Goal: Use online tool/utility: Utilize a website feature to perform a specific function

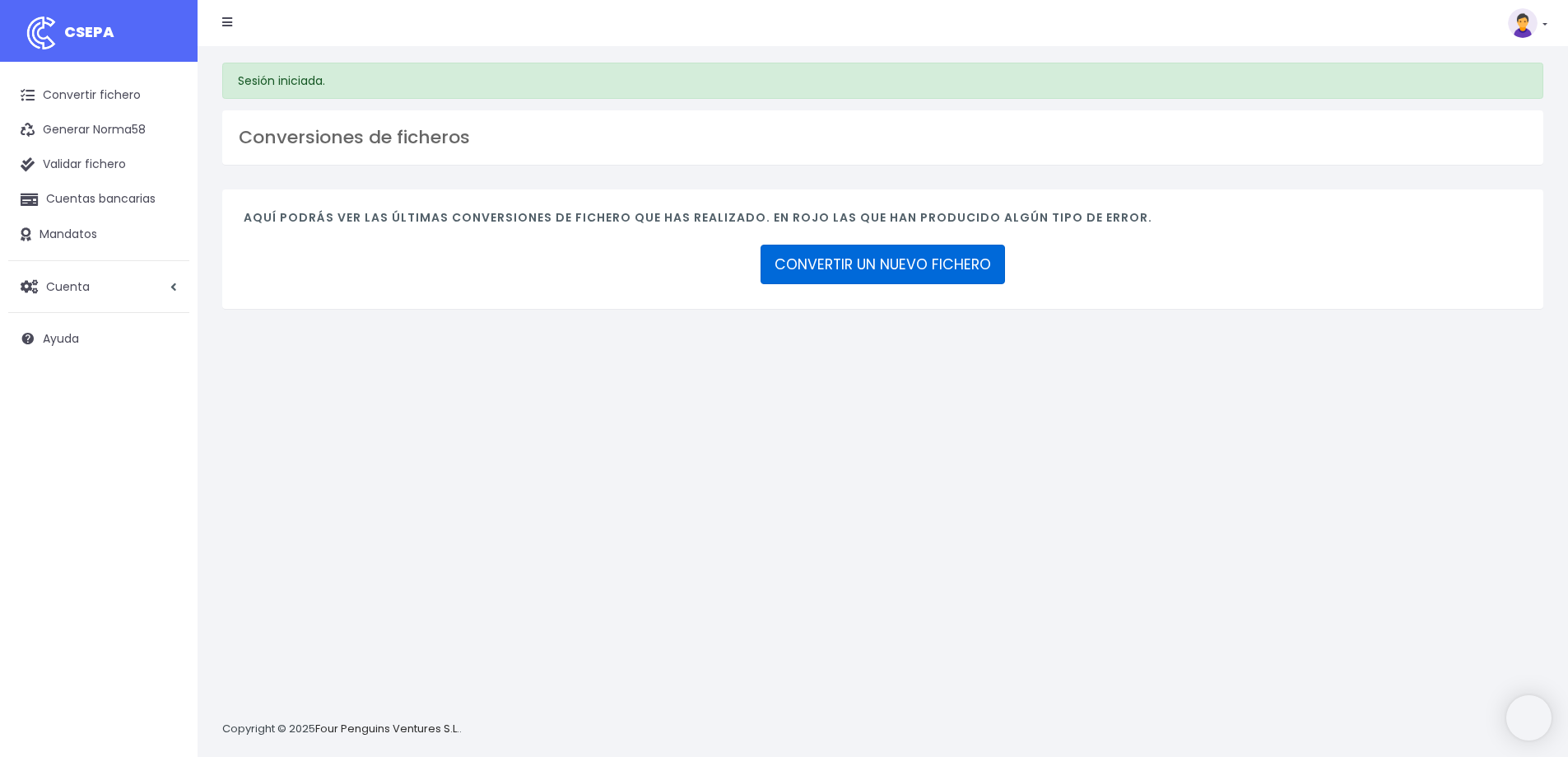
click at [882, 282] on link "CONVERTIR UN NUEVO FICHERO" at bounding box center [882, 264] width 244 height 40
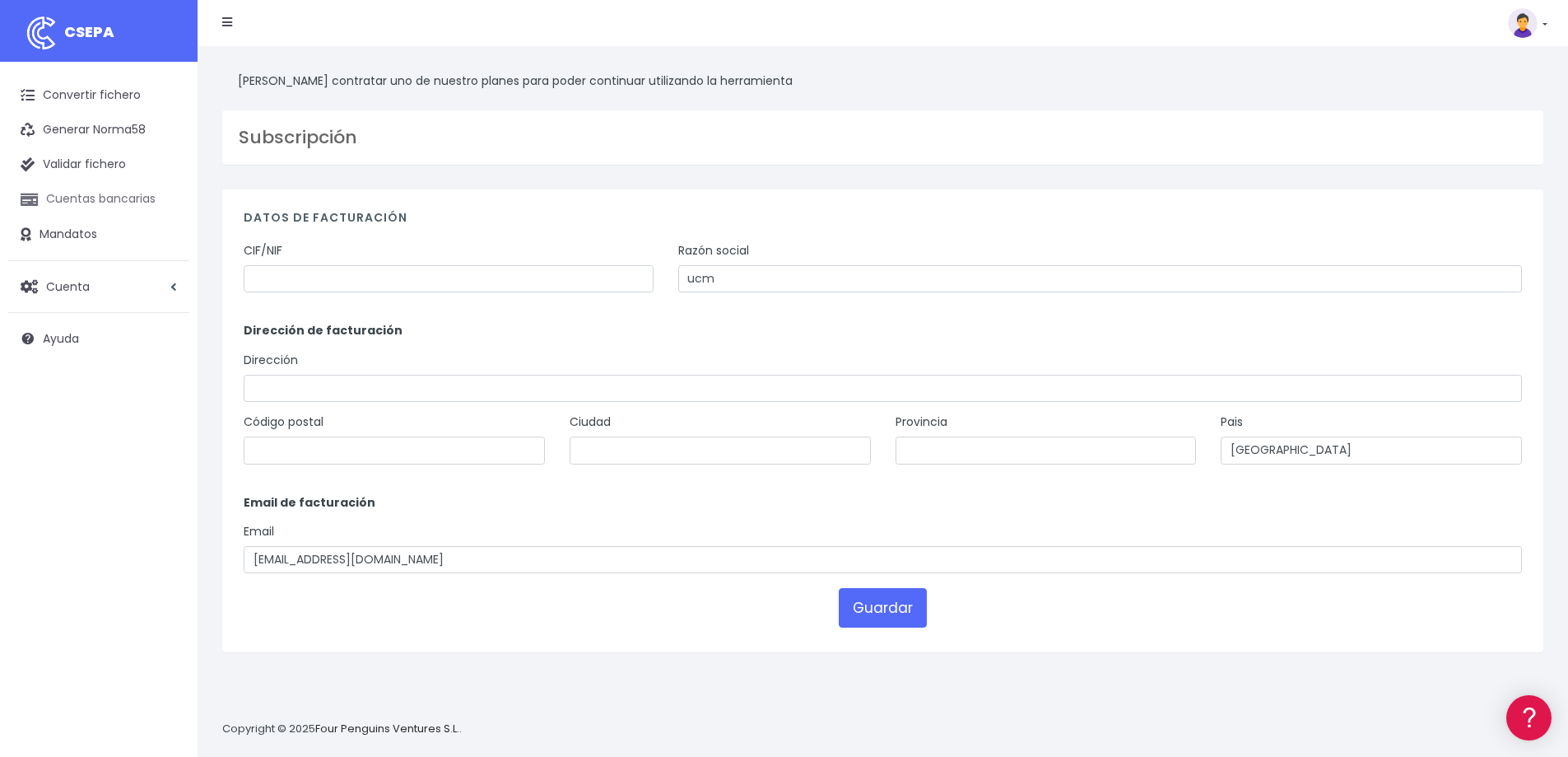
click at [100, 198] on link "Cuentas bancarias" at bounding box center [98, 199] width 181 height 35
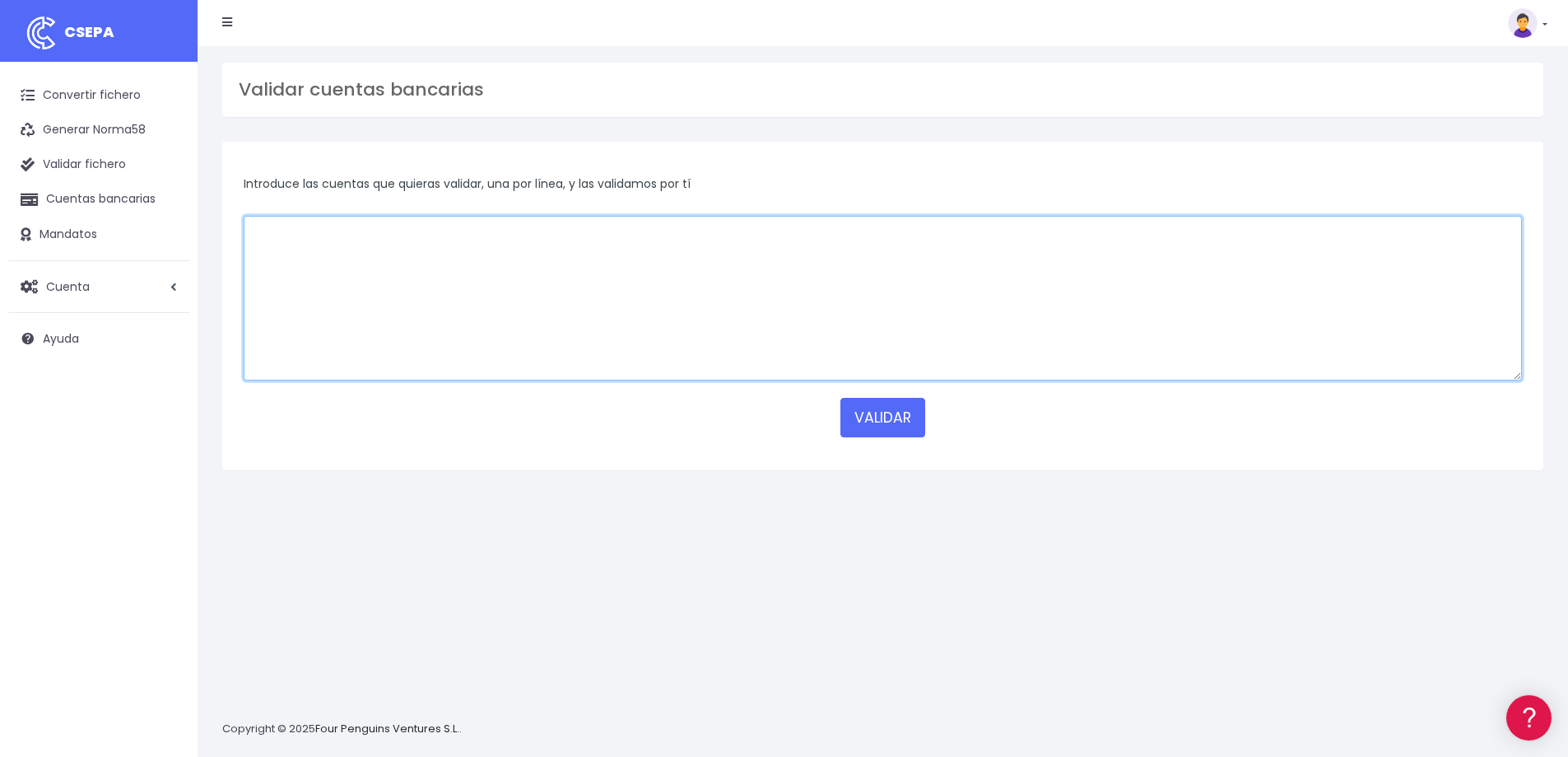
click at [639, 239] on textarea at bounding box center [882, 298] width 1278 height 165
paste textarea "[FINANCIAL_ID] [FINANCIAL_ID] [FINANCIAL_ID] [FINANCIAL_ID] [FINANCIAL_ID] [FIN…"
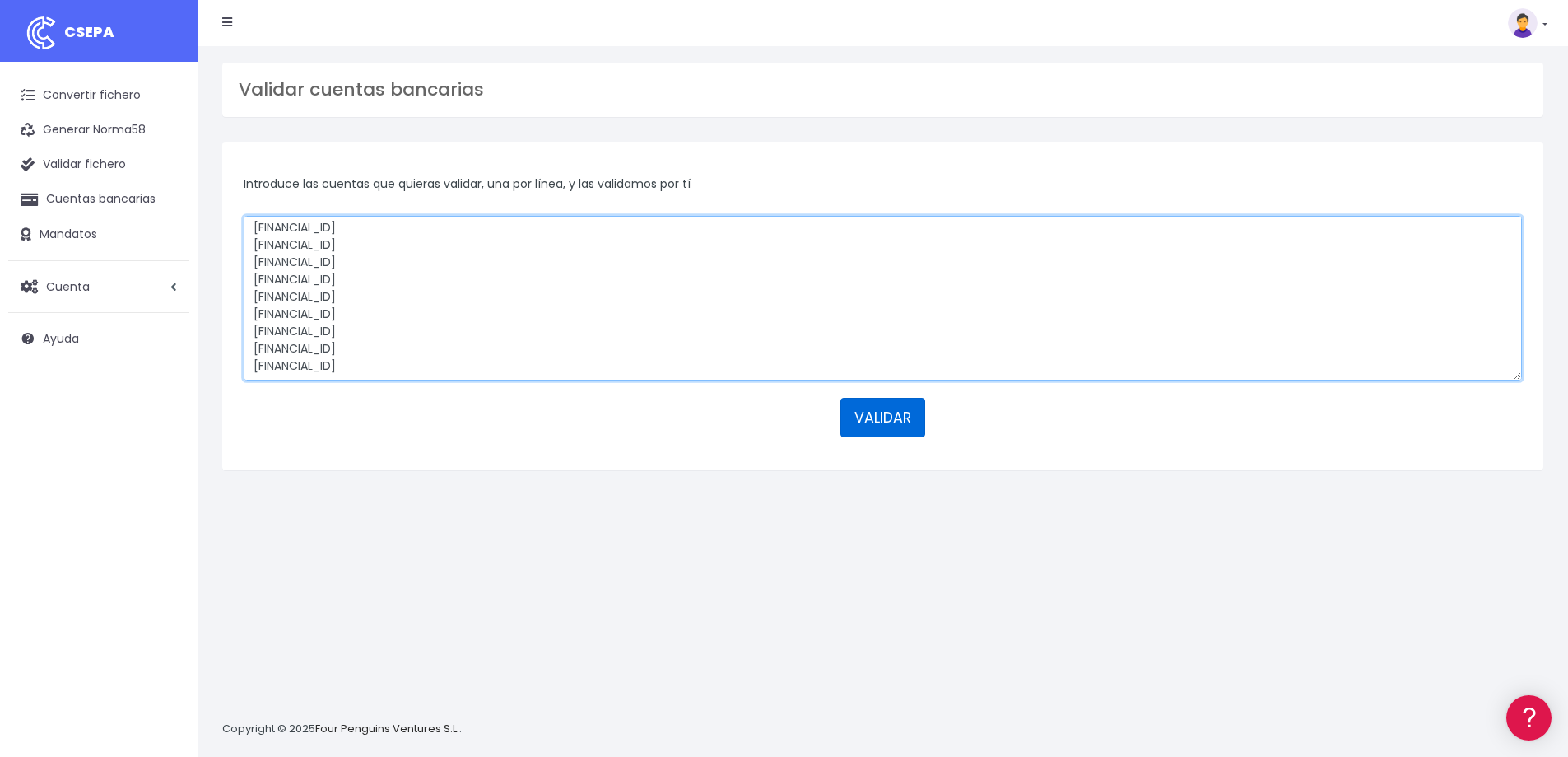
type textarea "ES6521000930061300379039 ES5400495081262195015684 ES7201280036000100080282 ES11…"
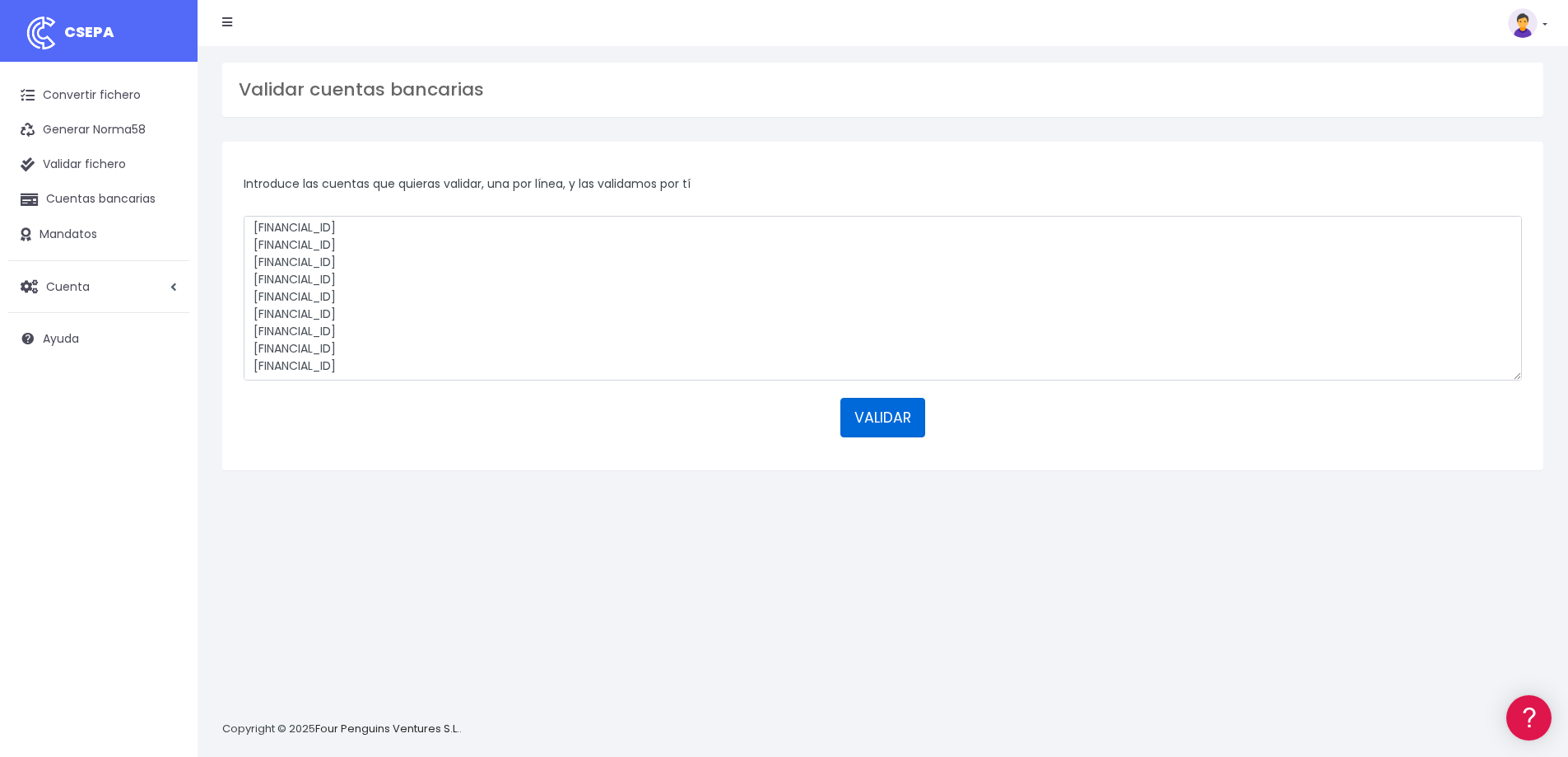
click at [900, 419] on button "VALIDAR" at bounding box center [883, 418] width 85 height 40
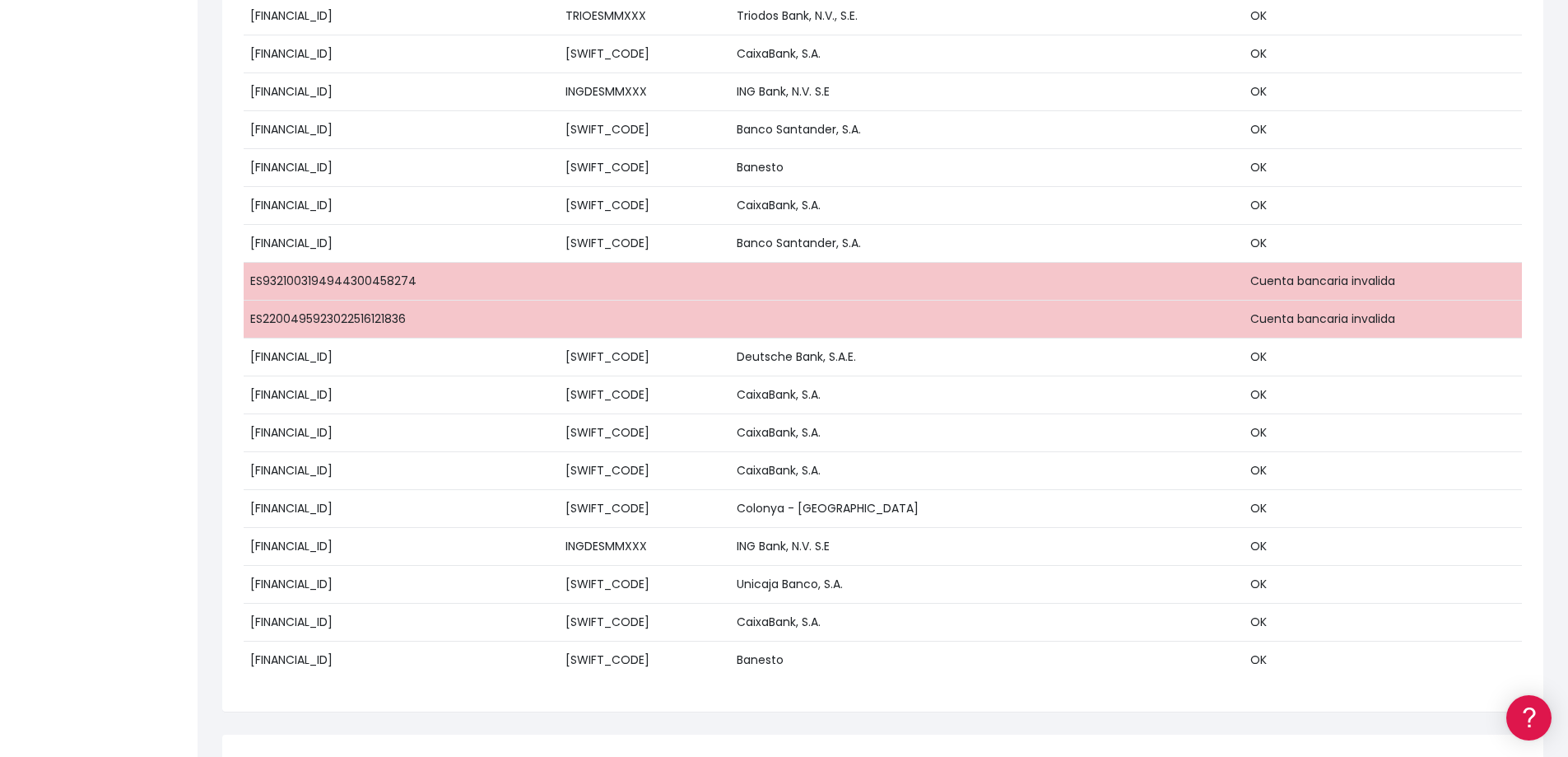
scroll to position [988, 0]
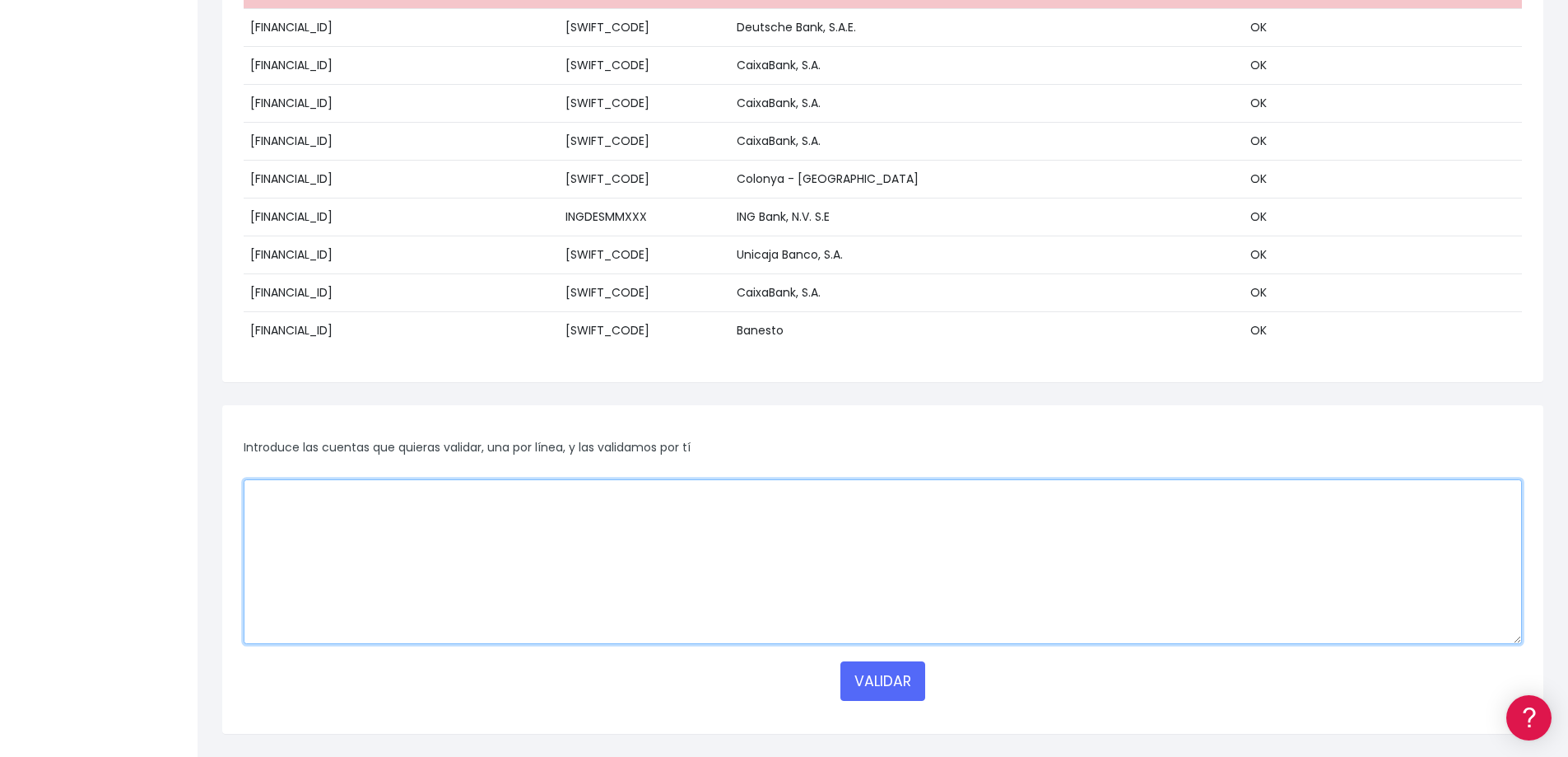
click at [617, 525] on textarea at bounding box center [882, 562] width 1278 height 165
paste textarea "ES9321003194911300458274"
type textarea "ES9321003194911300458274"
click at [860, 679] on button "VALIDAR" at bounding box center [883, 681] width 85 height 40
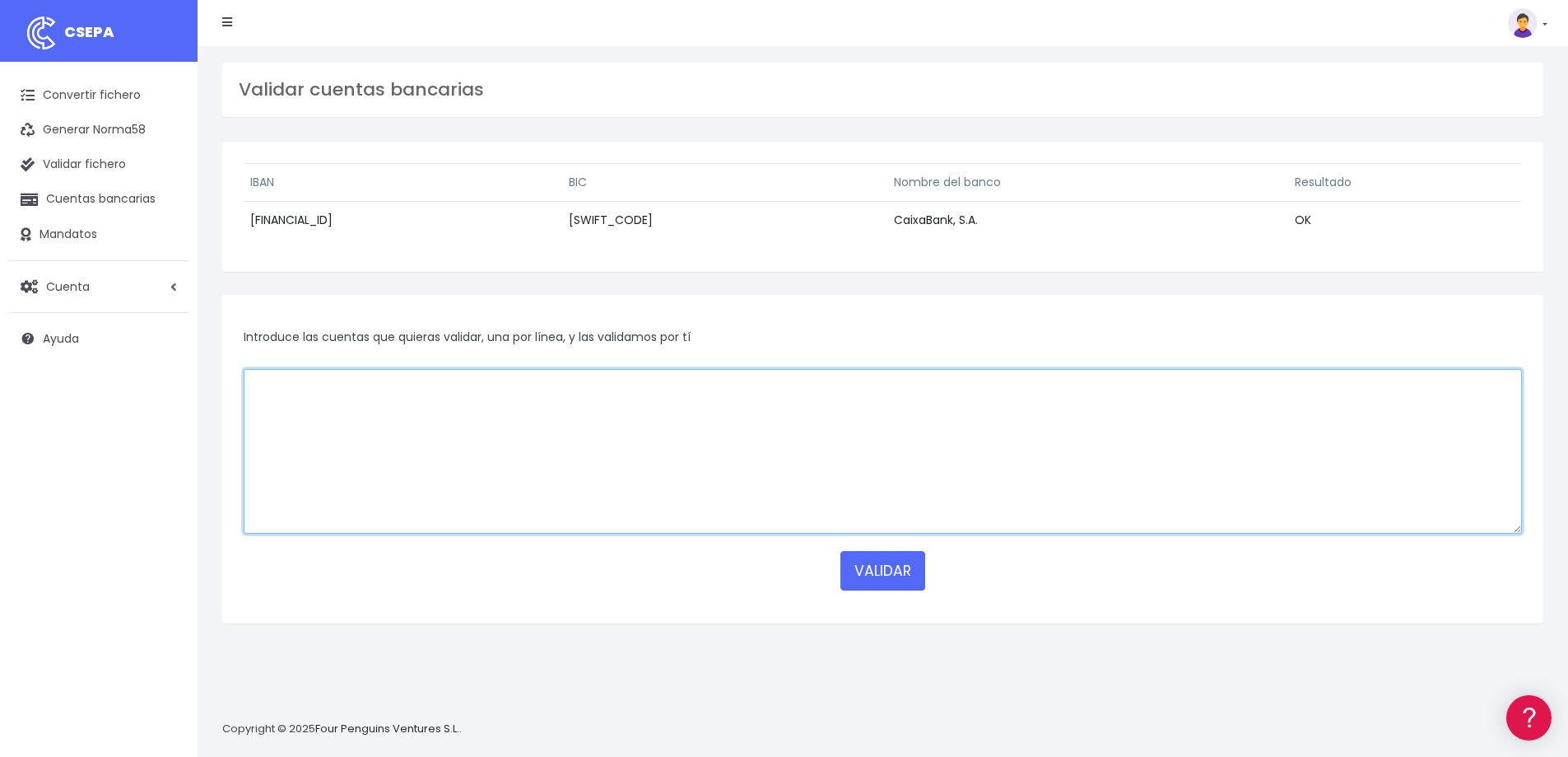
click at [277, 394] on textarea at bounding box center [882, 451] width 1278 height 165
paste textarea "ES2200495923022516121836"
type textarea "ES2200495923022516121836"
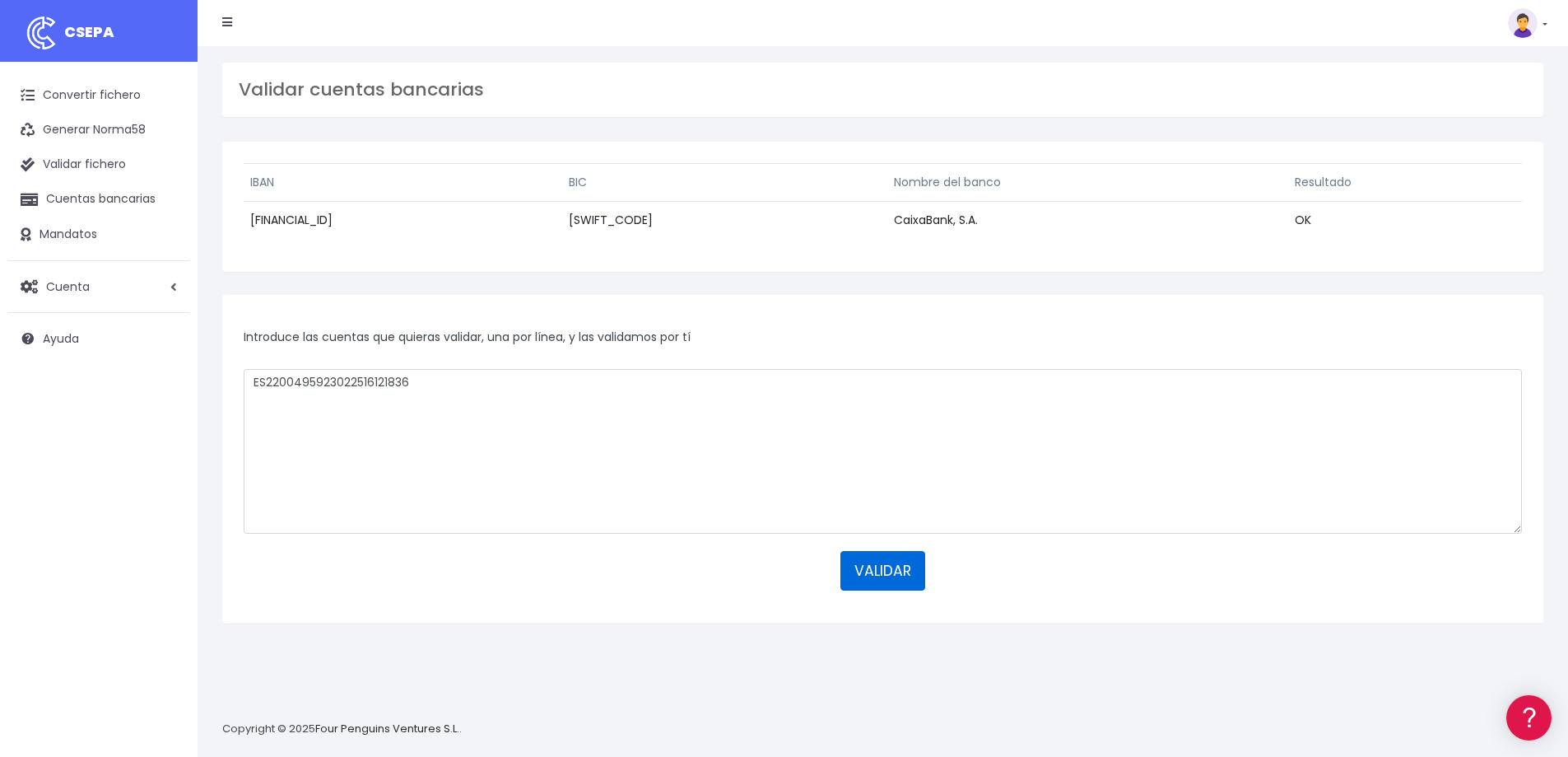
click at [891, 568] on button "VALIDAR" at bounding box center [883, 571] width 85 height 40
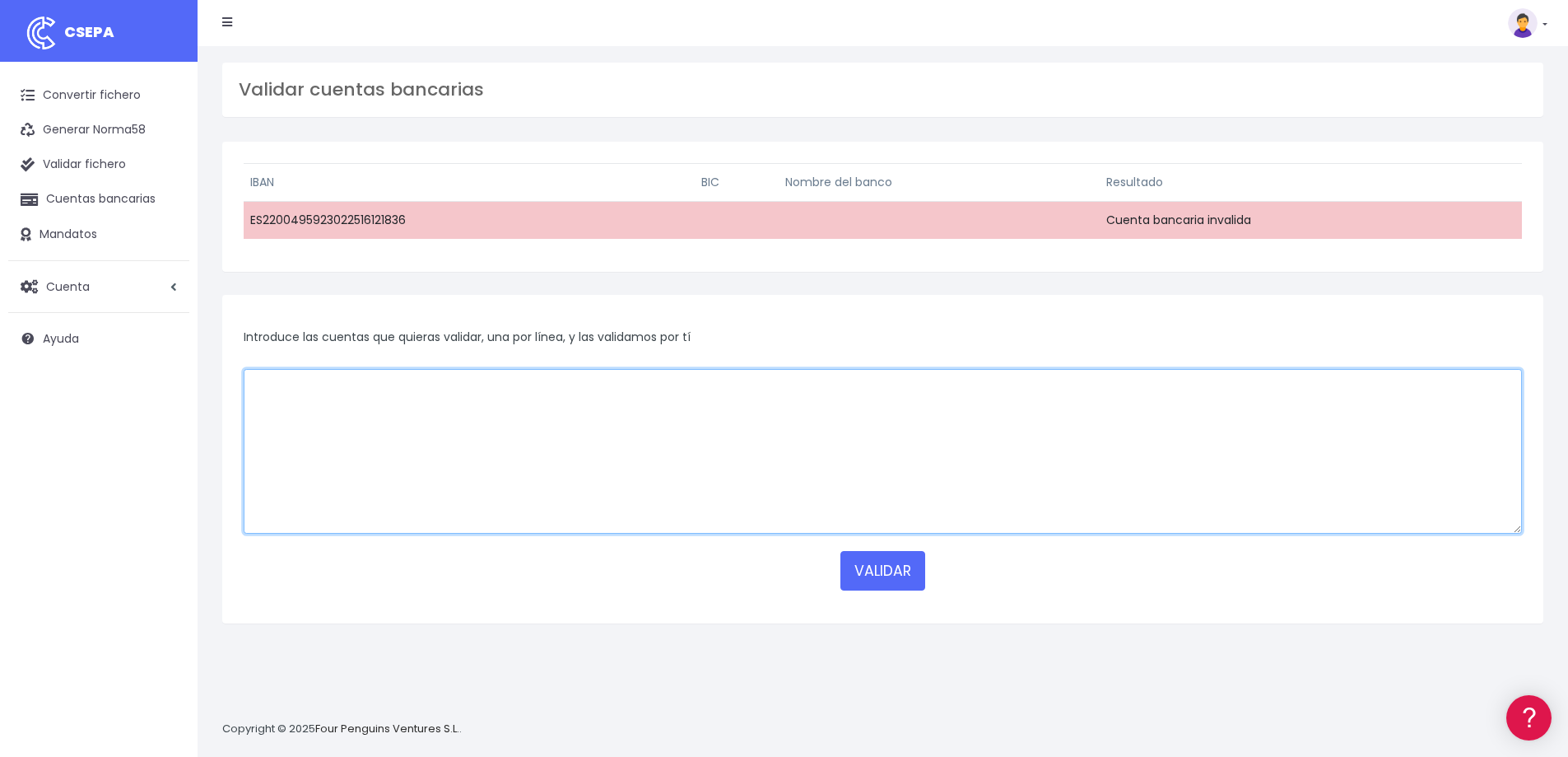
drag, startPoint x: 342, startPoint y: 406, endPoint x: 363, endPoint y: 415, distance: 22.8
click at [342, 406] on textarea at bounding box center [882, 451] width 1278 height 165
paste textarea "ES2200495923022516121836"
type textarea "ES2200495923022516121836"
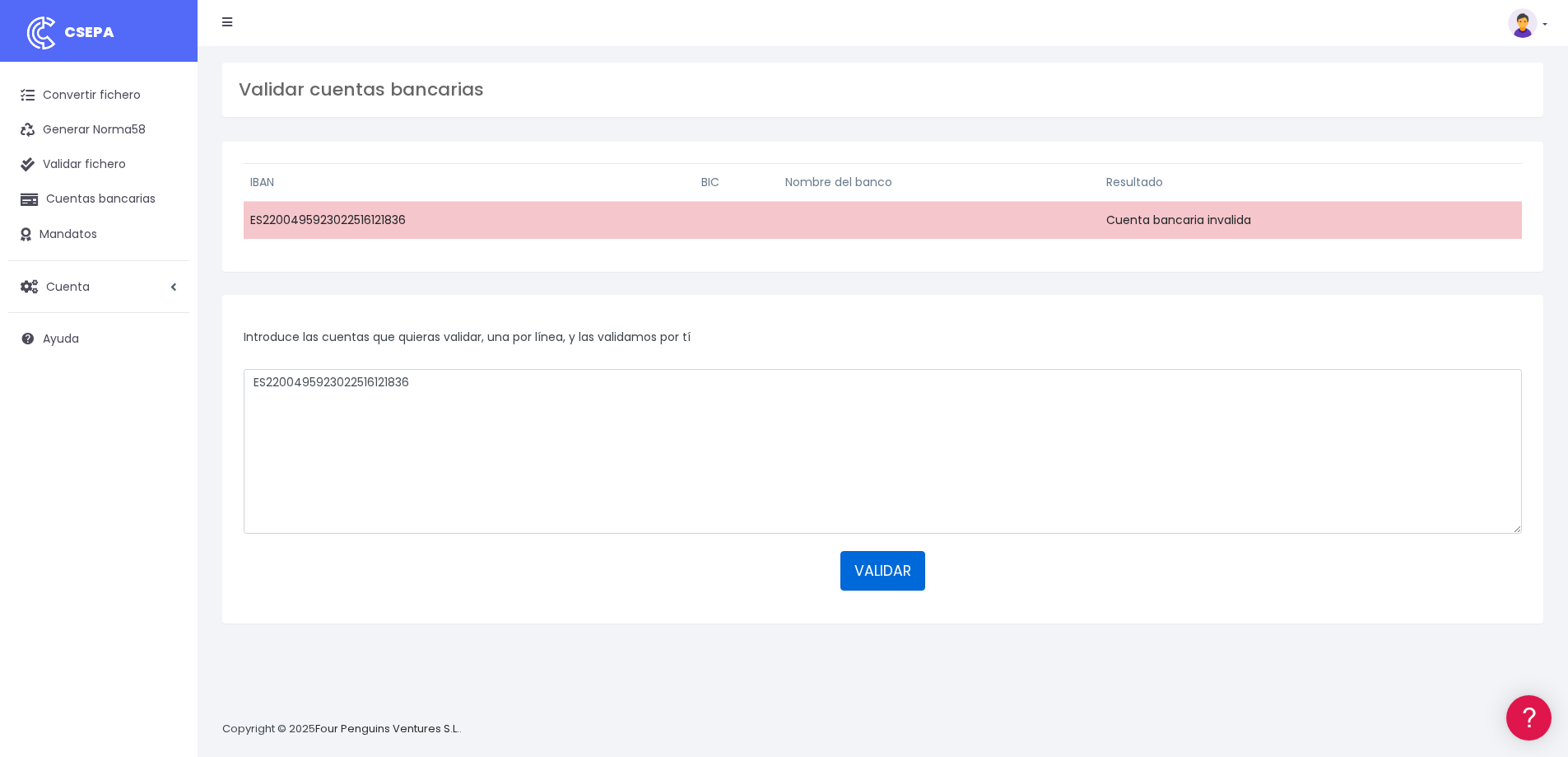
click at [869, 573] on button "VALIDAR" at bounding box center [883, 571] width 85 height 40
